Goal: Transaction & Acquisition: Purchase product/service

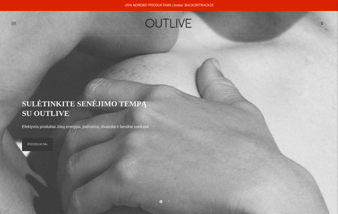
click at [176, 25] on img at bounding box center [169, 23] width 69 height 19
click at [322, 24] on span "0" at bounding box center [322, 24] width 8 height 8
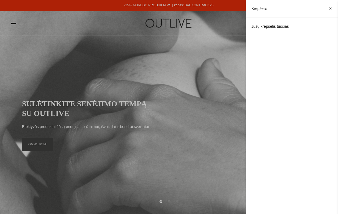
click at [40, 142] on div at bounding box center [169, 107] width 338 height 214
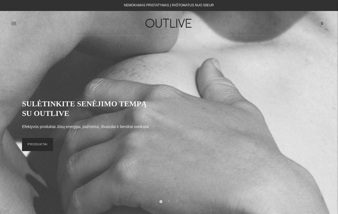
click at [40, 145] on link "PRODUKTAI" at bounding box center [37, 144] width 31 height 13
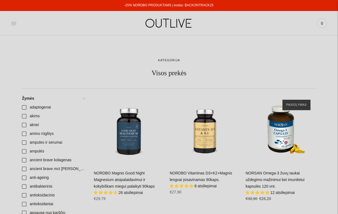
click at [15, 25] on icon at bounding box center [13, 23] width 5 height 3
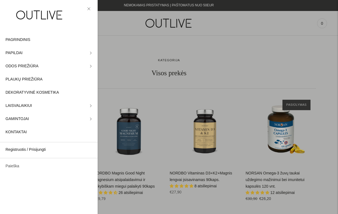
click at [14, 167] on link "Paieška" at bounding box center [49, 166] width 98 height 13
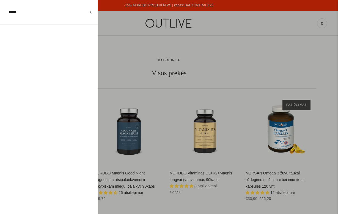
type input "******"
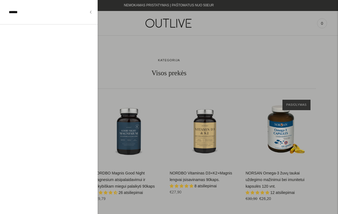
click at [276, 129] on div at bounding box center [169, 107] width 338 height 214
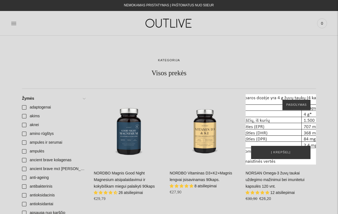
click at [276, 129] on div "NORSAN Omega-3 žuvų taukai uždegimo mažinimui bei imunitetui kapsulės 120 vnt.\a" at bounding box center [280, 129] width 70 height 70
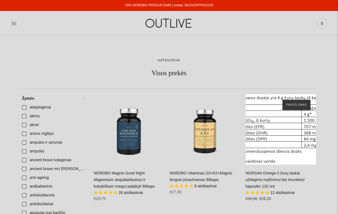
click at [268, 182] on div "NORSAN Omega-3 žuvų taukai uždegimo mažinimui bei imunitetui kapsulės 120 vnt. …" at bounding box center [280, 188] width 70 height 36
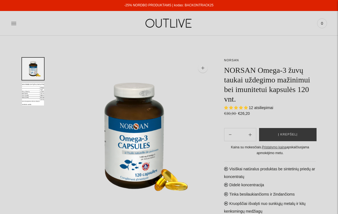
select select "**********"
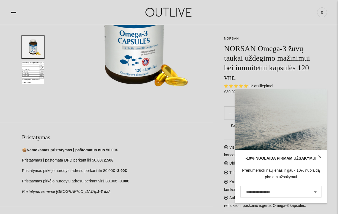
scroll to position [105, 0]
